Goal: Task Accomplishment & Management: Manage account settings

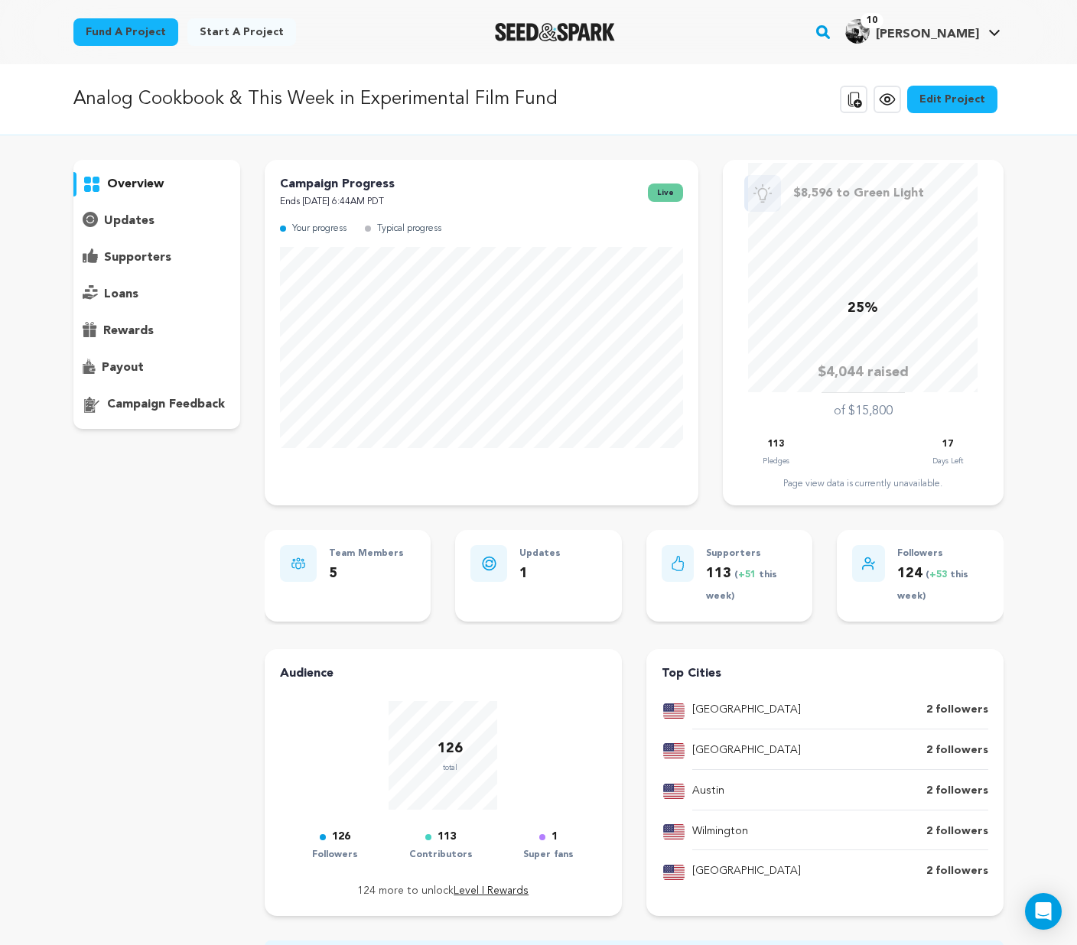
click at [132, 258] on p "supporters" at bounding box center [137, 258] width 67 height 18
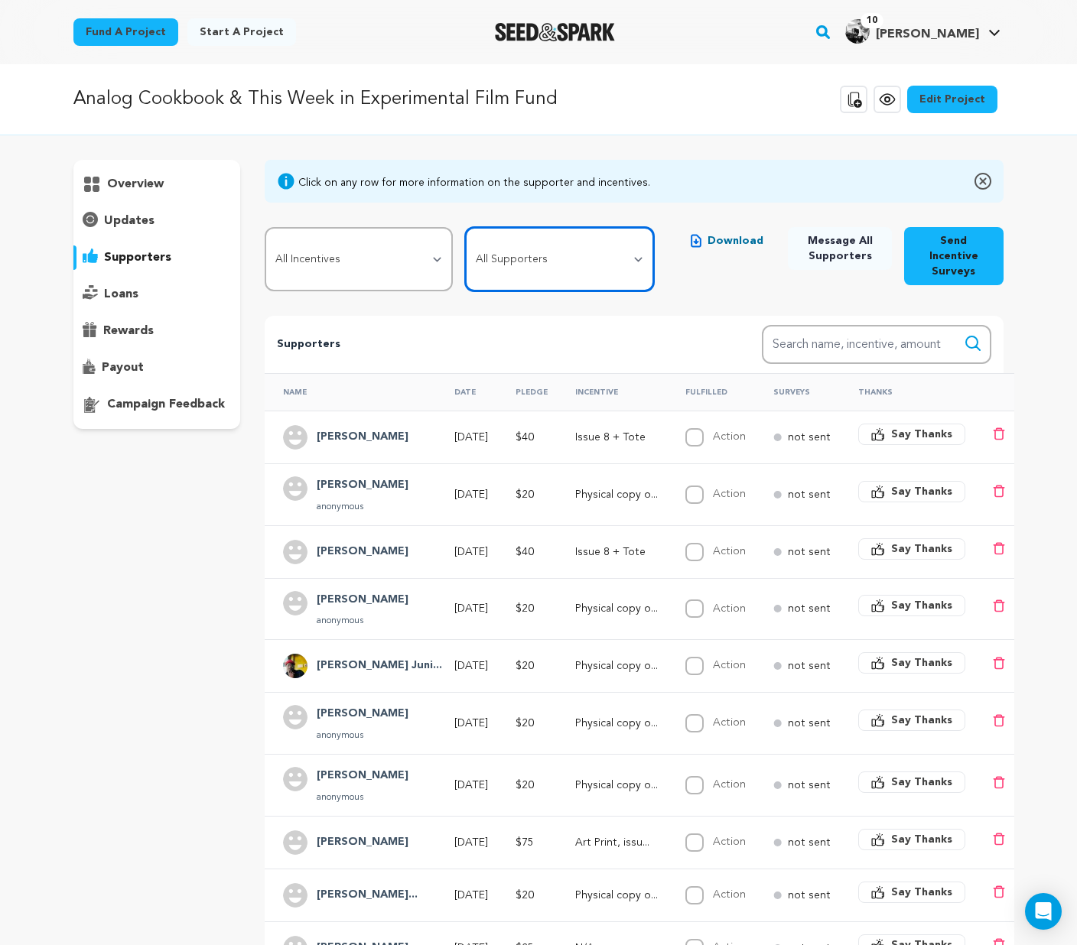
click at [521, 259] on select "All Supporters Survey not sent Survey incomplete Survey complete Incentive not …" at bounding box center [559, 259] width 189 height 64
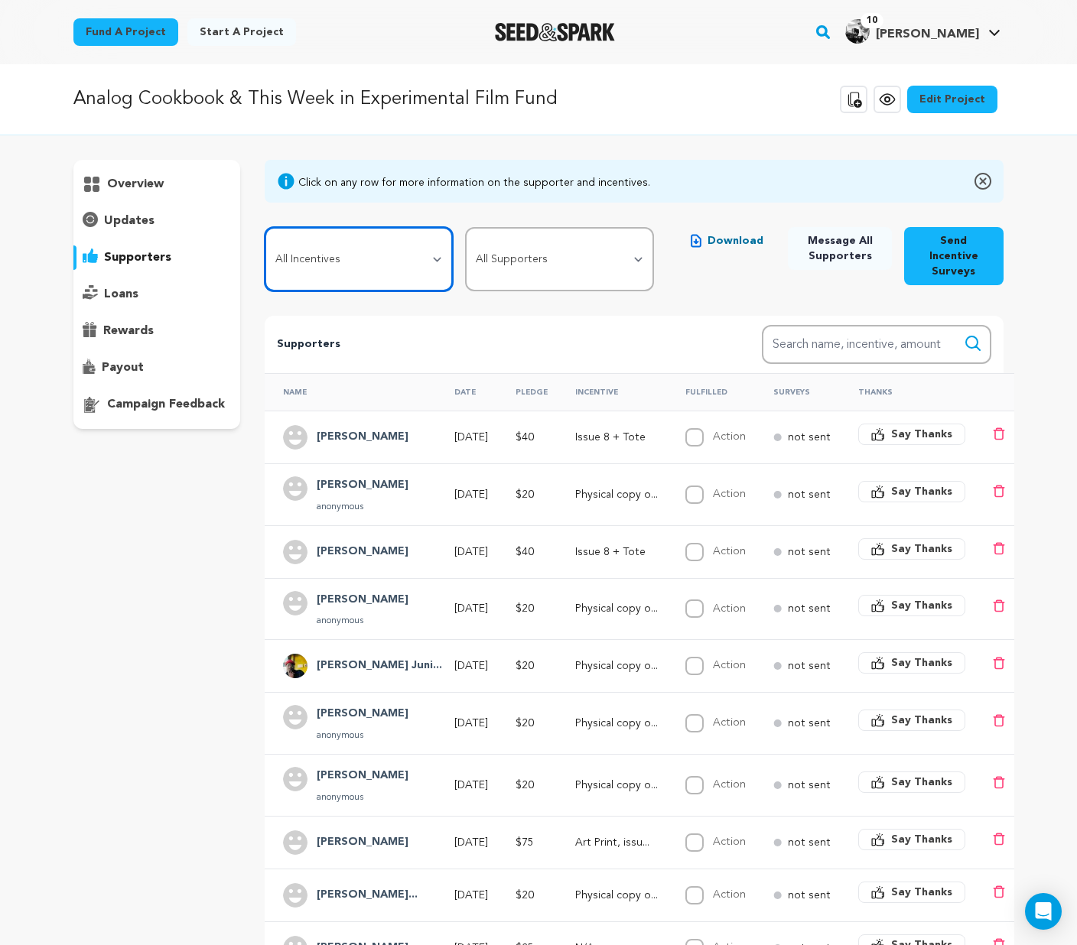
click at [383, 250] on select "All Incentives Social Media Shoutout Special thanks in issue 9 of Analog Cookbo…" at bounding box center [359, 259] width 189 height 64
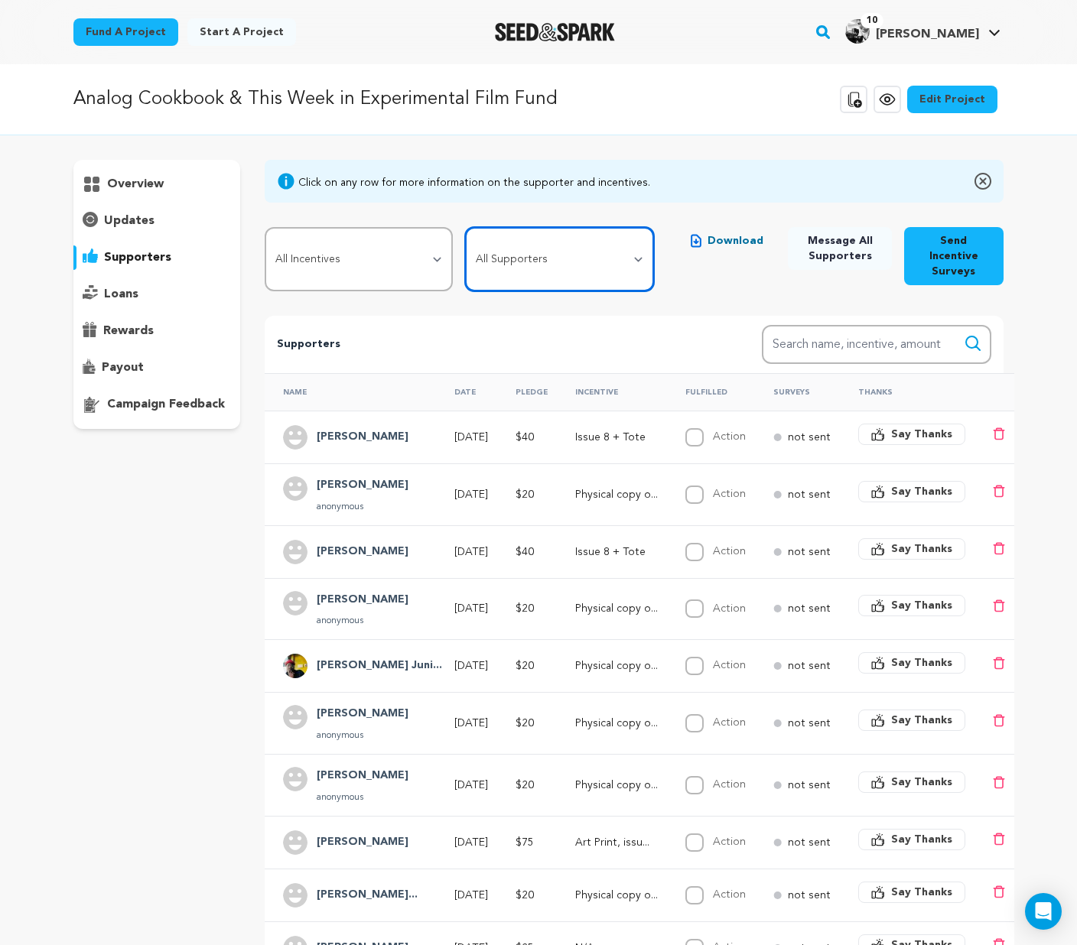
click at [493, 243] on select "All Supporters Survey not sent Survey incomplete Survey complete Incentive not …" at bounding box center [559, 259] width 189 height 64
click at [491, 242] on select "All Supporters Survey not sent Survey incomplete Survey complete Incentive not …" at bounding box center [559, 259] width 189 height 64
click at [708, 241] on span "Download" at bounding box center [736, 240] width 56 height 15
click at [110, 182] on p "overview" at bounding box center [135, 184] width 57 height 18
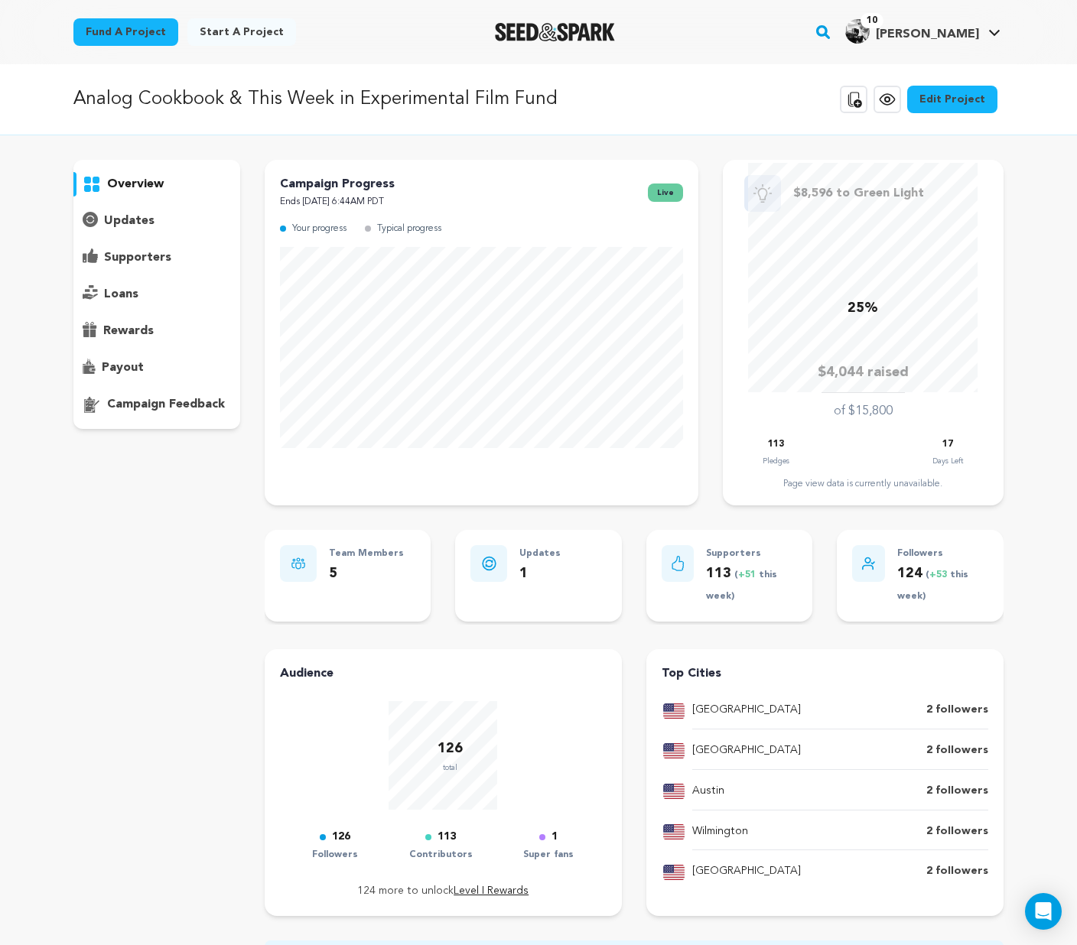
click at [138, 226] on p "updates" at bounding box center [129, 221] width 50 height 18
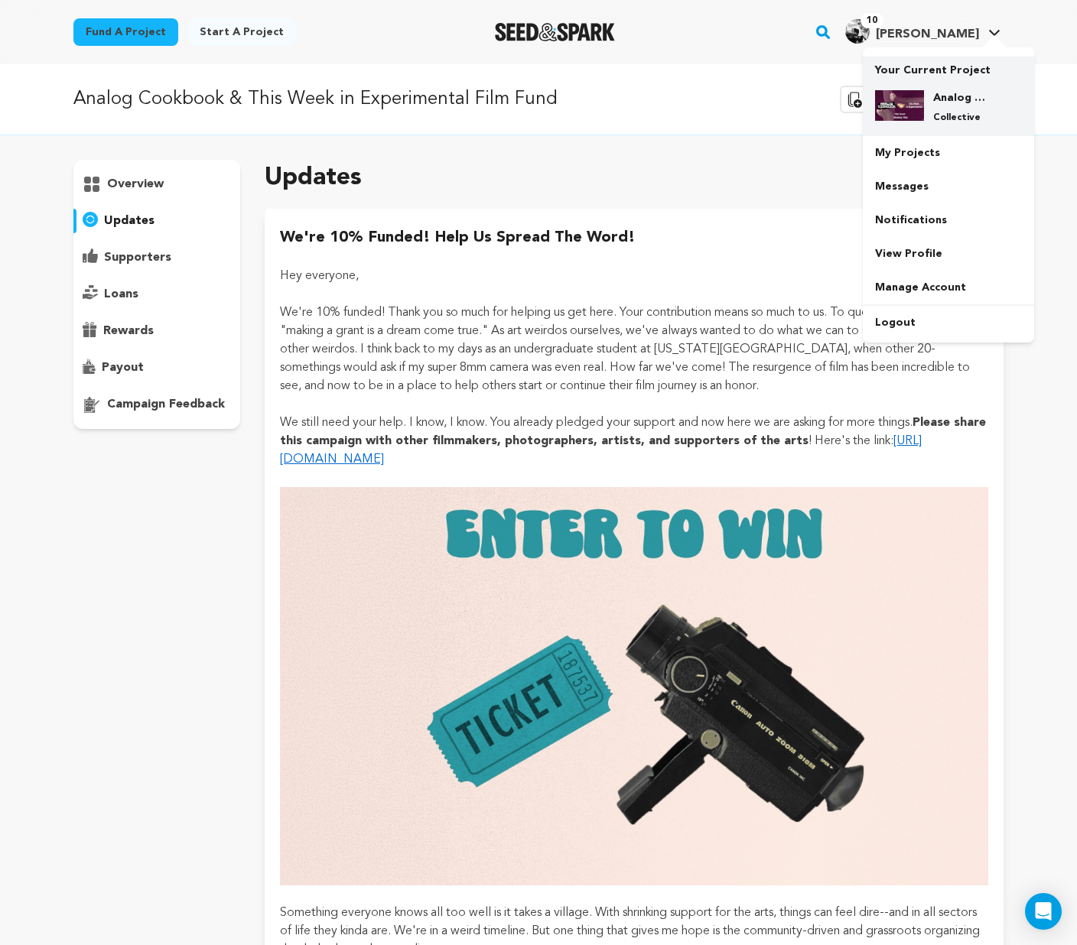
click at [931, 96] on div "Analog Cookbook & This Week in Experimental Film Fund Collective" at bounding box center [960, 107] width 73 height 34
